Goal: Find contact information: Find contact information

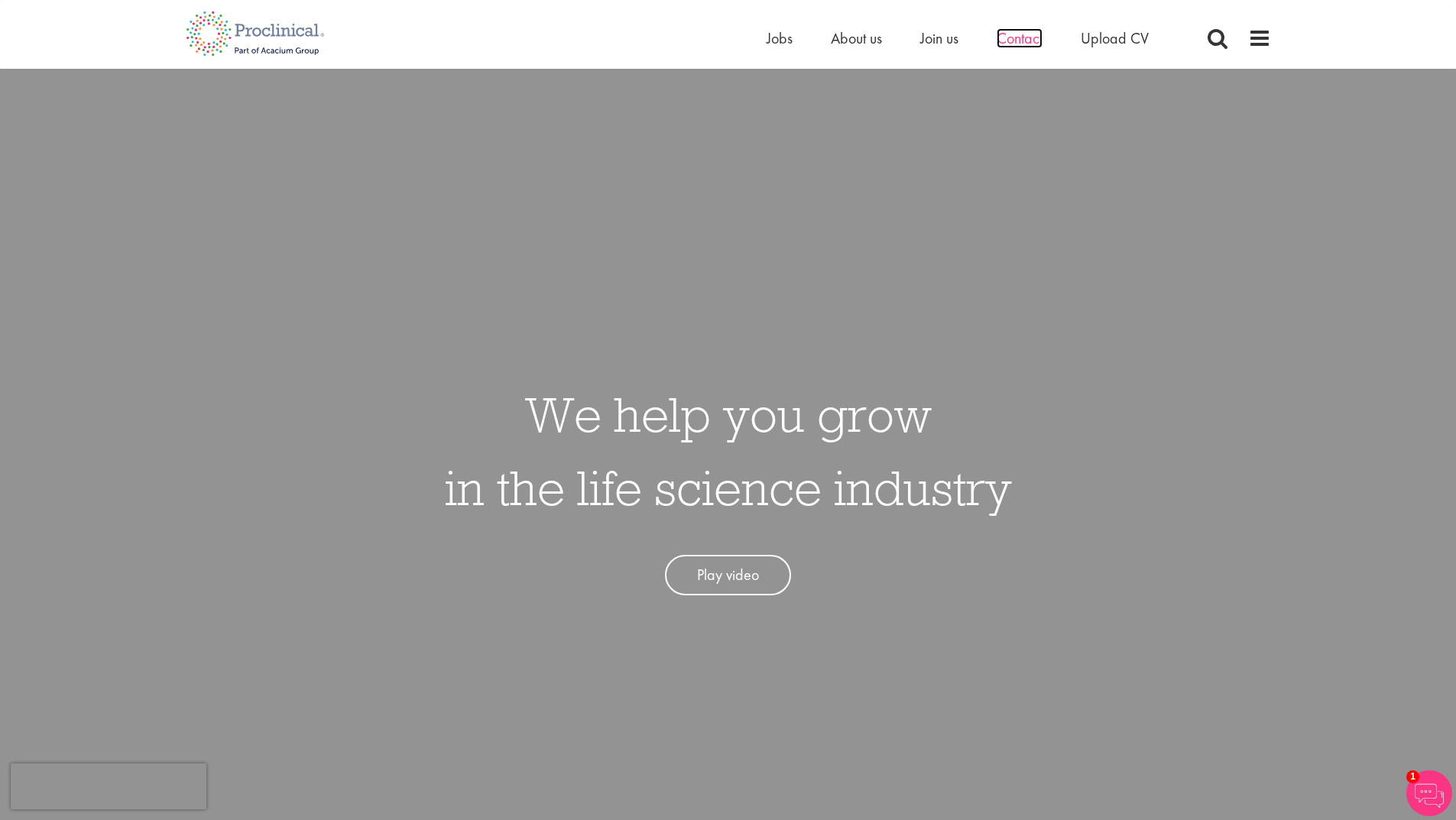
click at [1009, 36] on span "Contact" at bounding box center [1019, 38] width 46 height 19
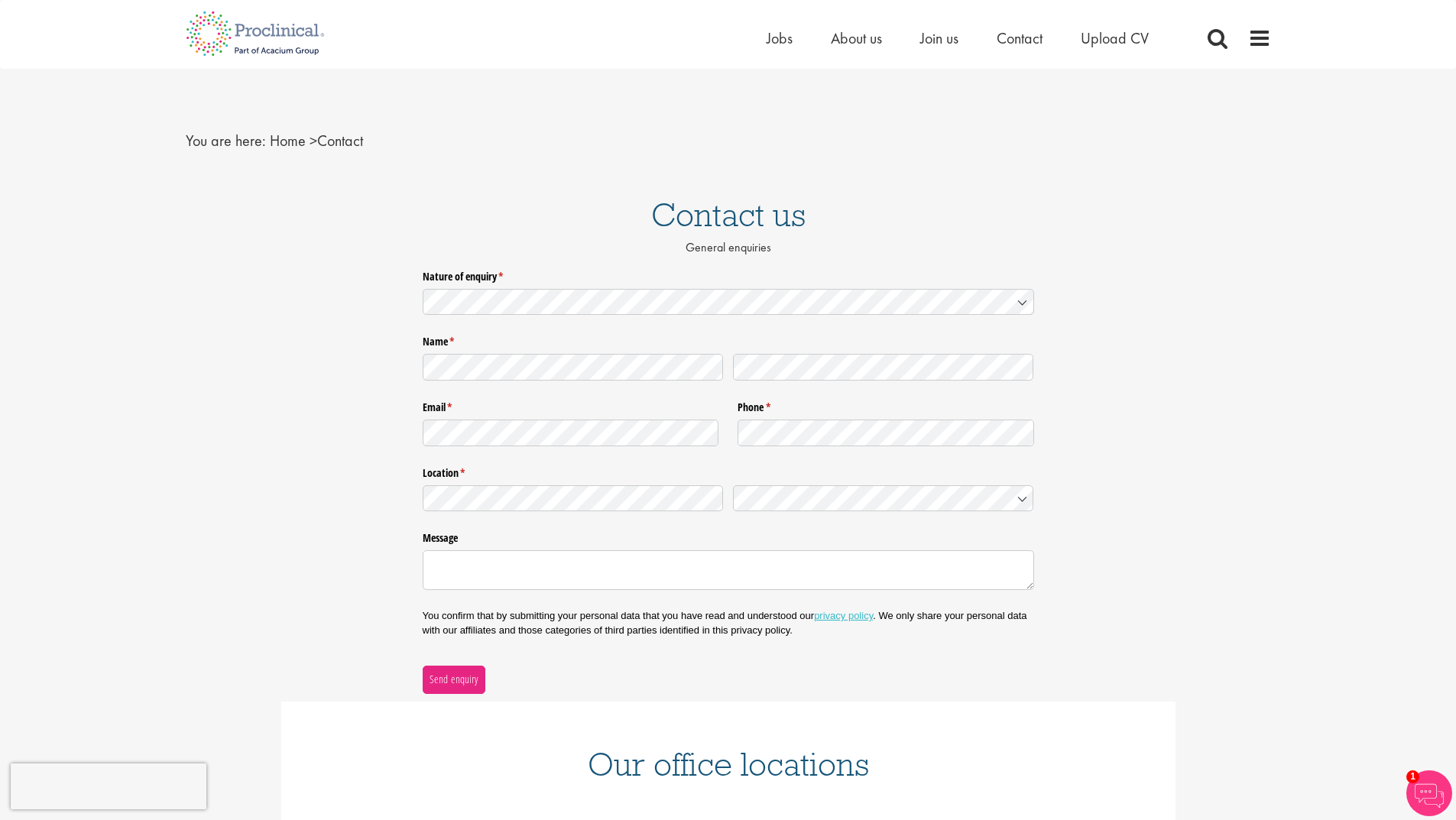
click at [198, 556] on div "Nature of enquiry * (required) Name * (required) Email * (required) Phone * (re…" at bounding box center [728, 478] width 1456 height 429
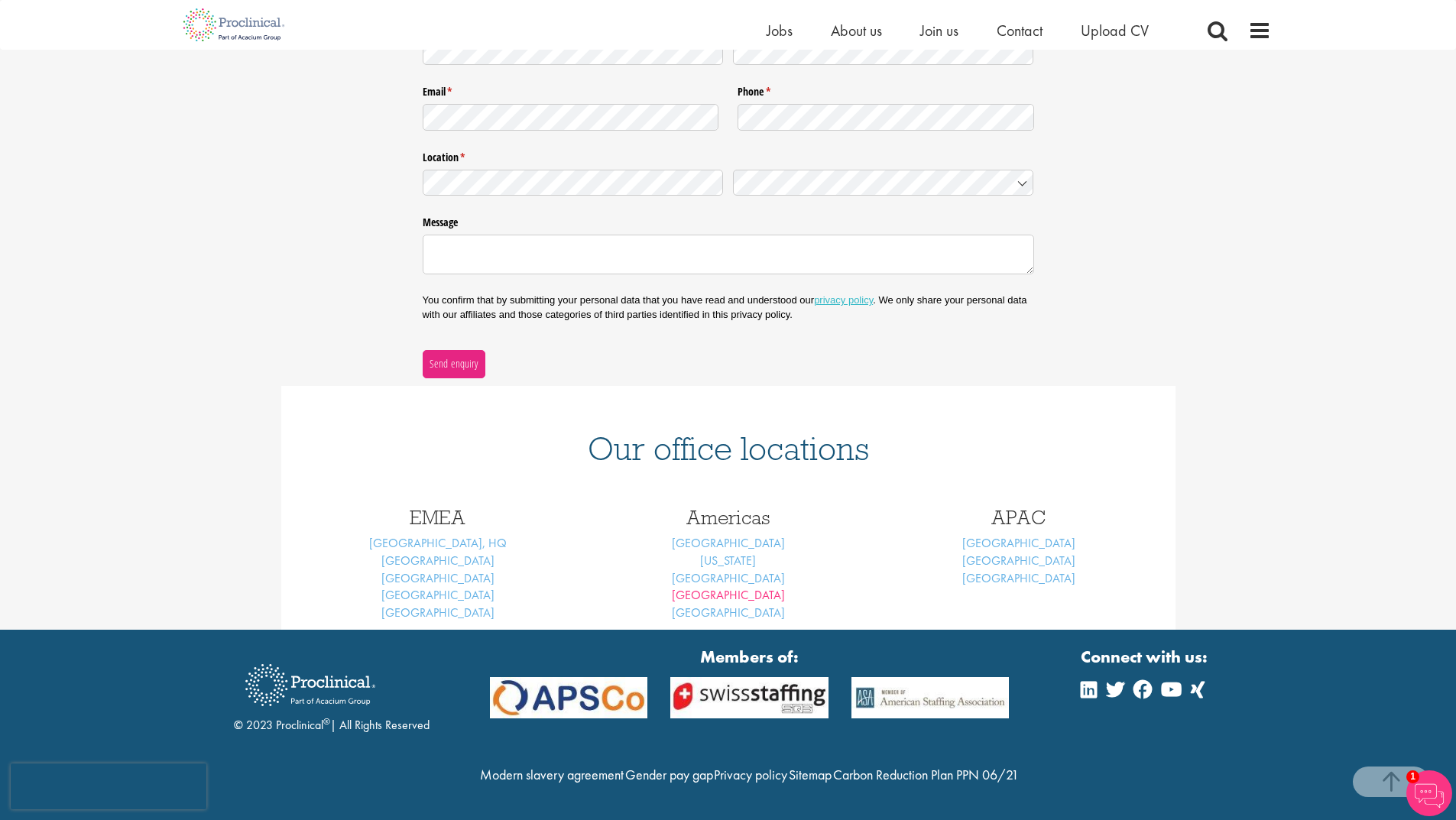
scroll to position [300, 0]
click at [855, 28] on span "About us" at bounding box center [856, 30] width 51 height 19
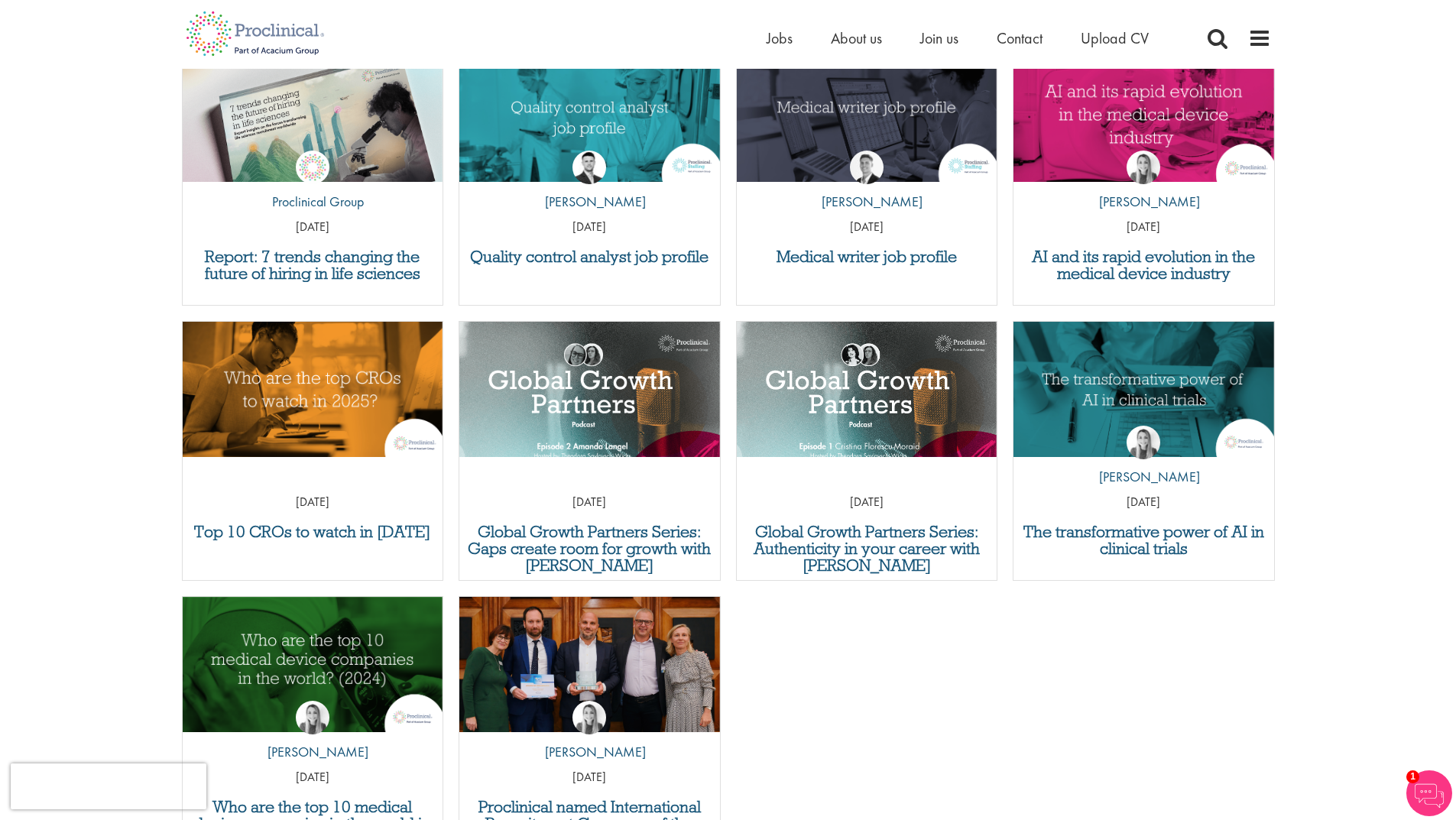
scroll to position [5617, 0]
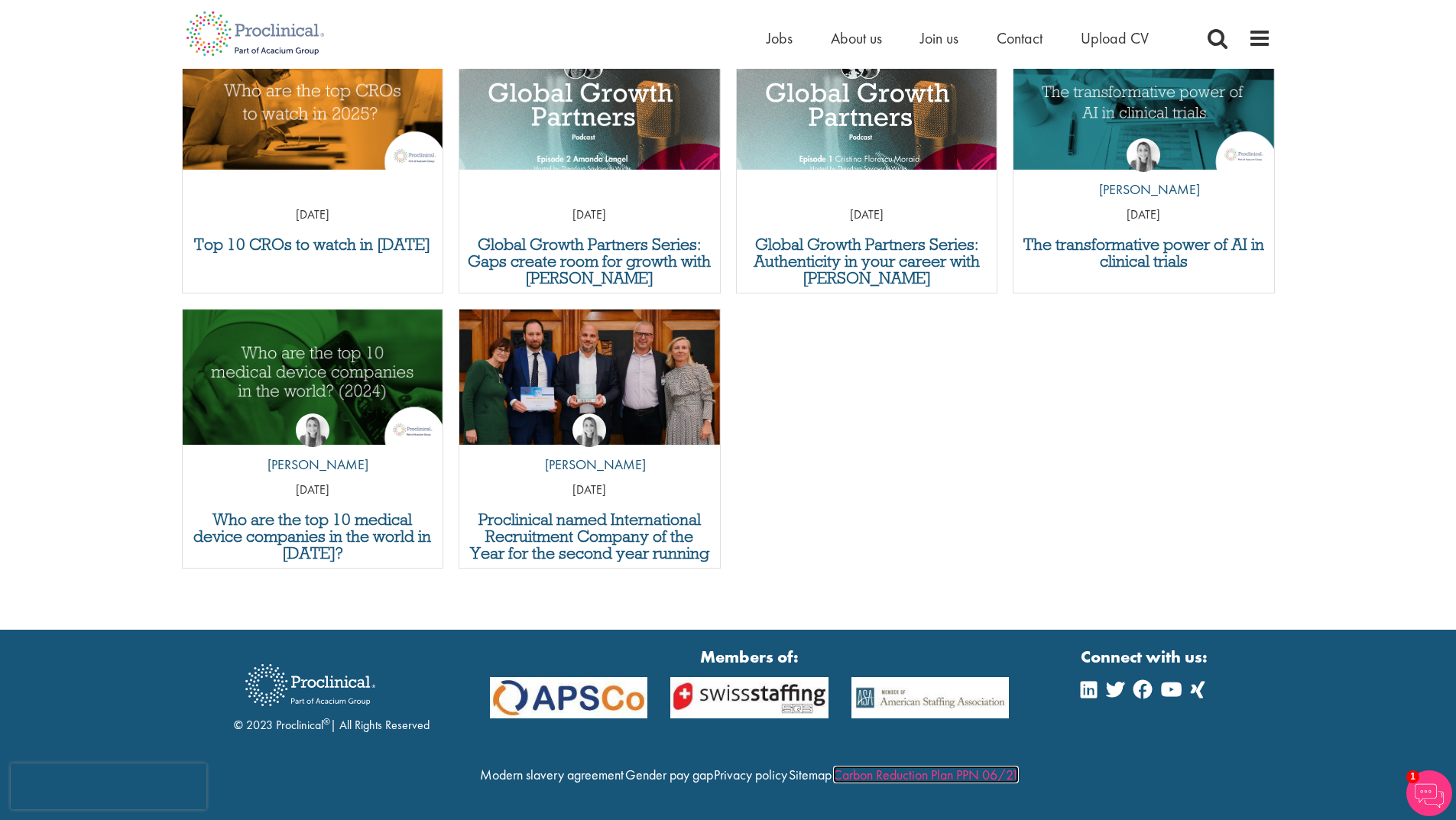
click at [833, 773] on link "Carbon Reduction Plan PPN 06/21" at bounding box center [925, 775] width 186 height 18
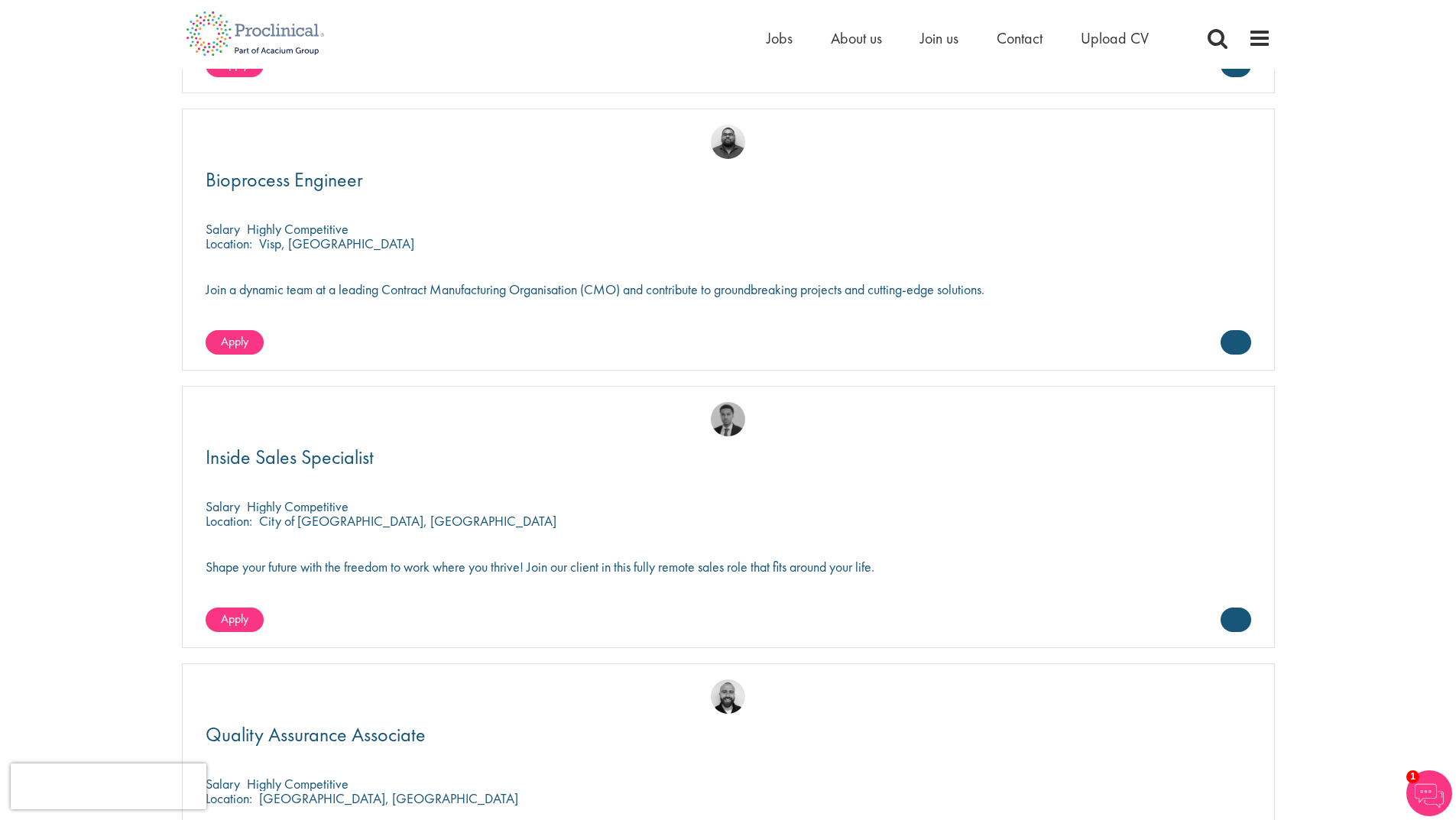
scroll to position [2788, 0]
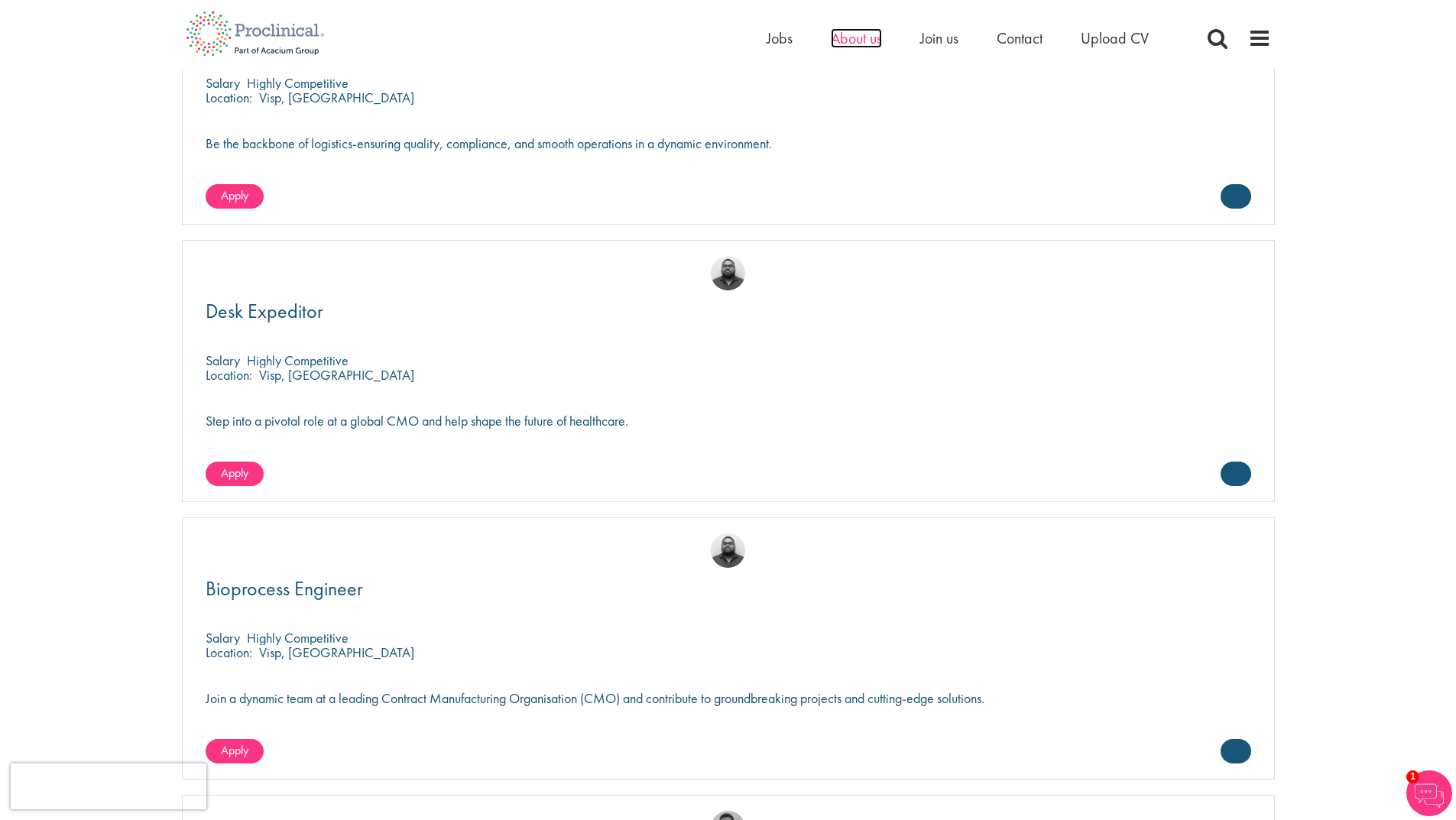
click at [849, 43] on span "About us" at bounding box center [856, 38] width 51 height 19
